Goal: Information Seeking & Learning: Learn about a topic

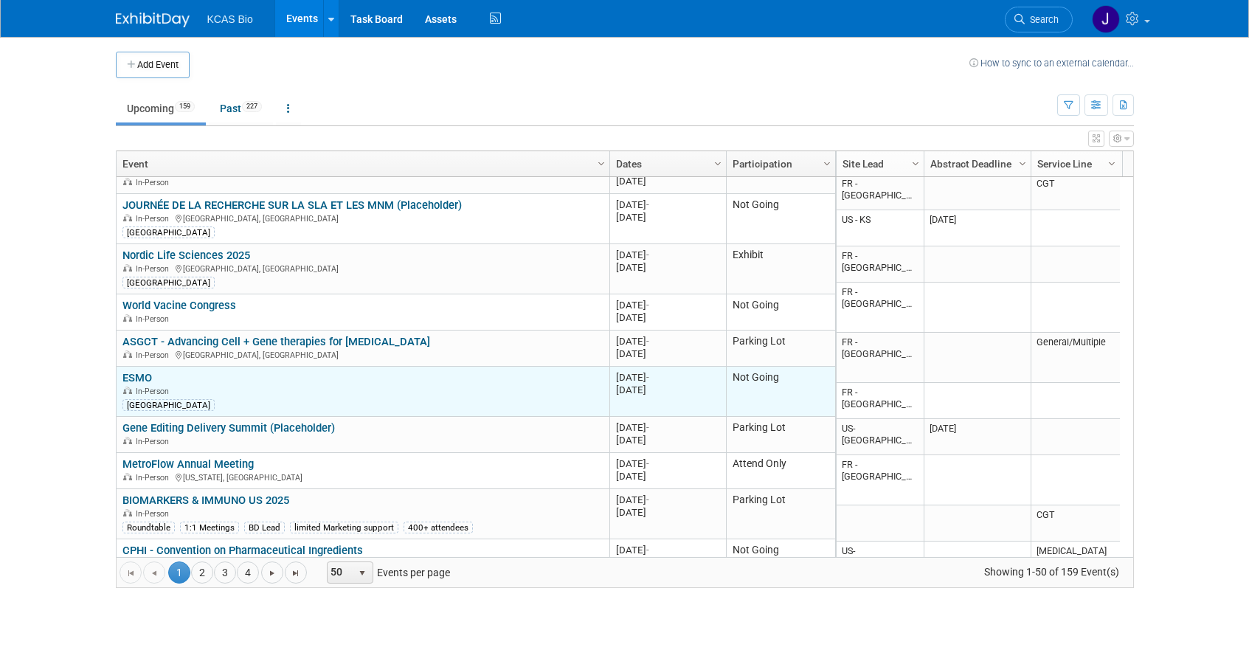
scroll to position [443, 0]
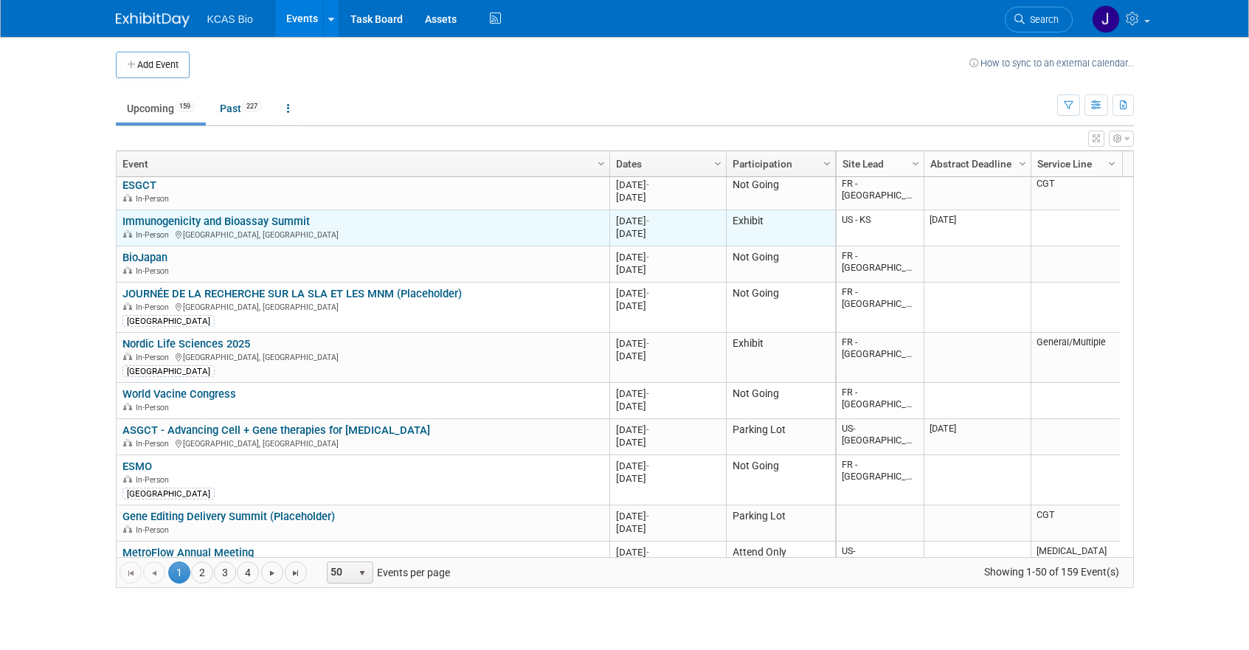
click at [258, 220] on link "Immunogenicity and Bioassay Summit" at bounding box center [215, 221] width 187 height 13
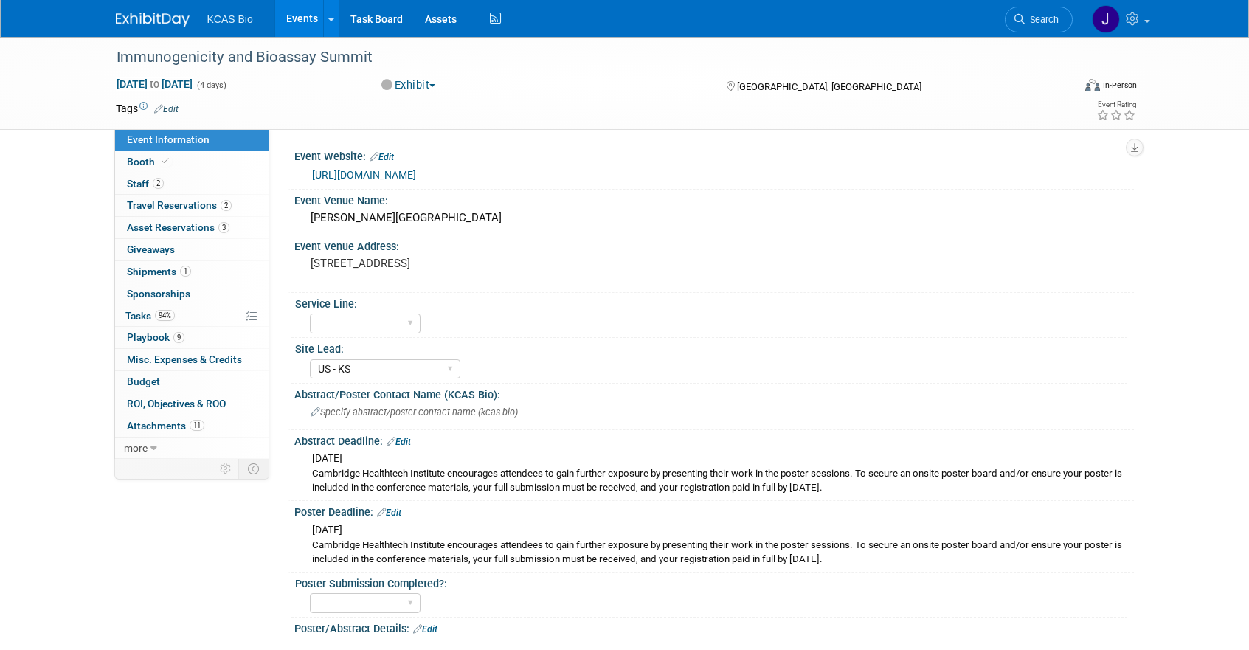
select select "US - KS"
click at [143, 182] on span "Staff 2" at bounding box center [145, 184] width 37 height 12
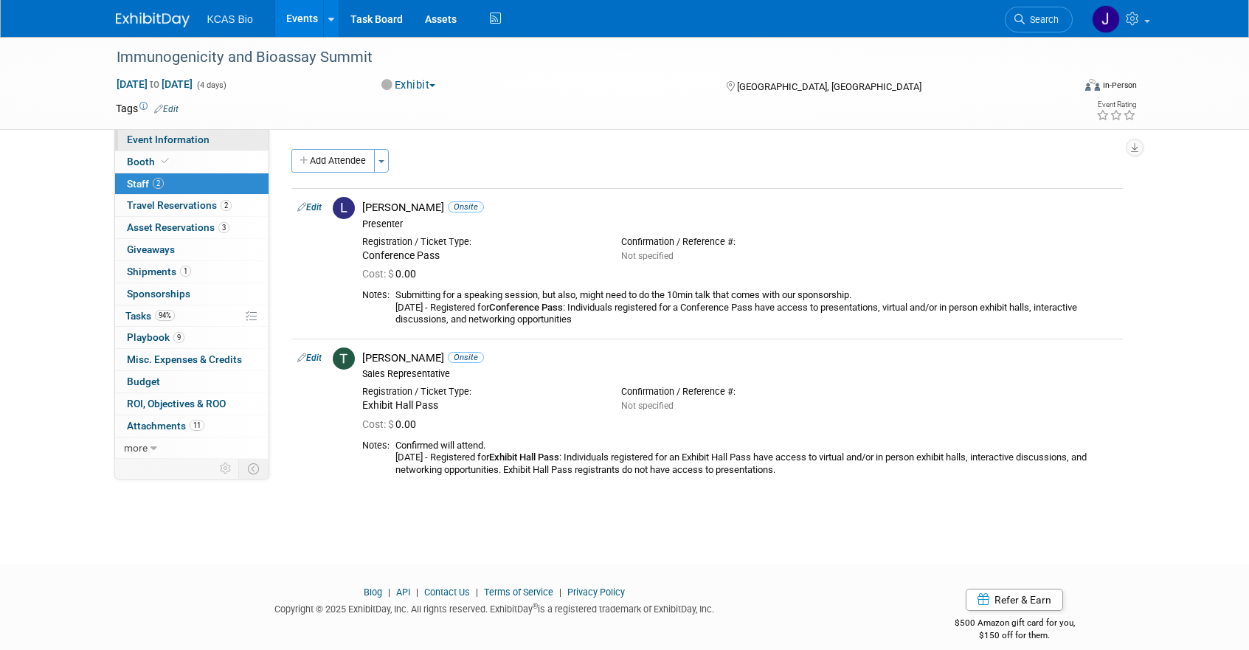
click at [184, 141] on span "Event Information" at bounding box center [168, 140] width 83 height 12
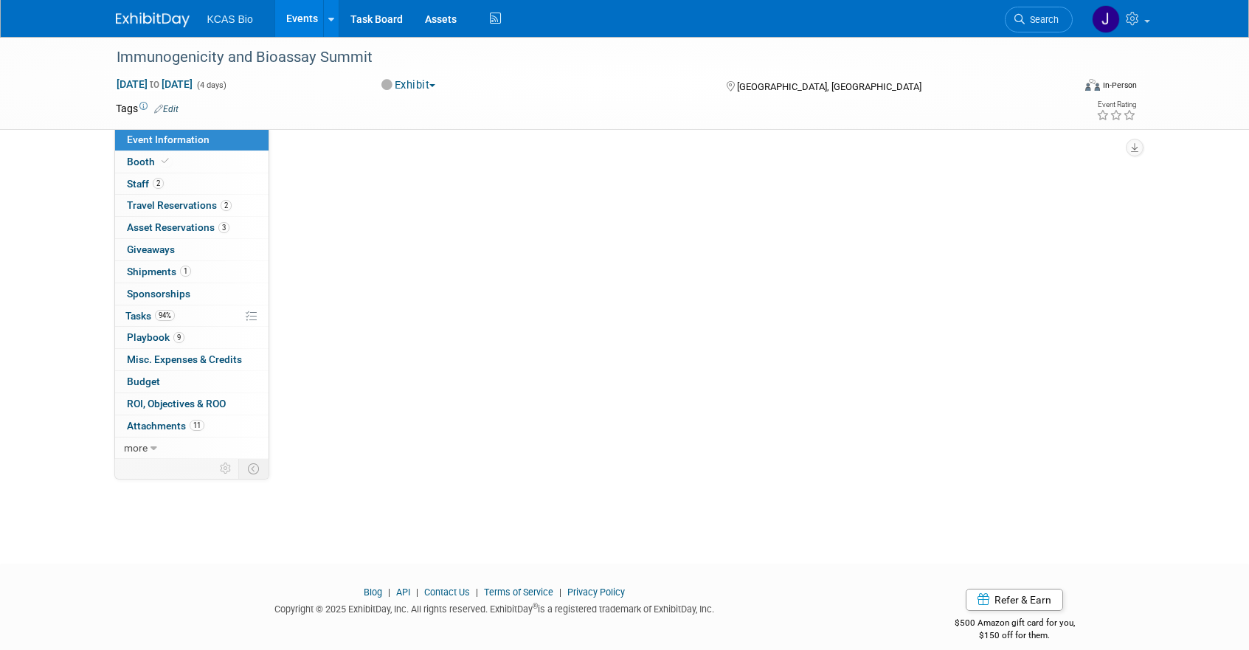
select select "US - KS"
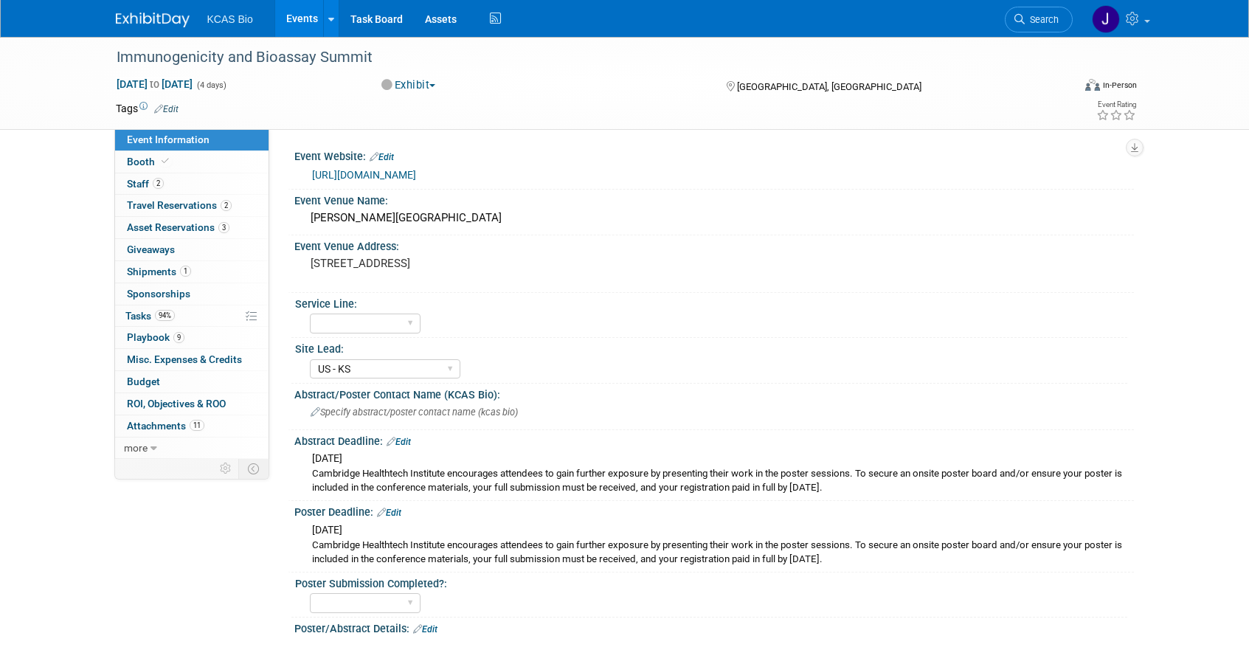
click at [402, 173] on link "[URL][DOMAIN_NAME]" at bounding box center [364, 175] width 104 height 12
